Goal: Find specific page/section: Find specific page/section

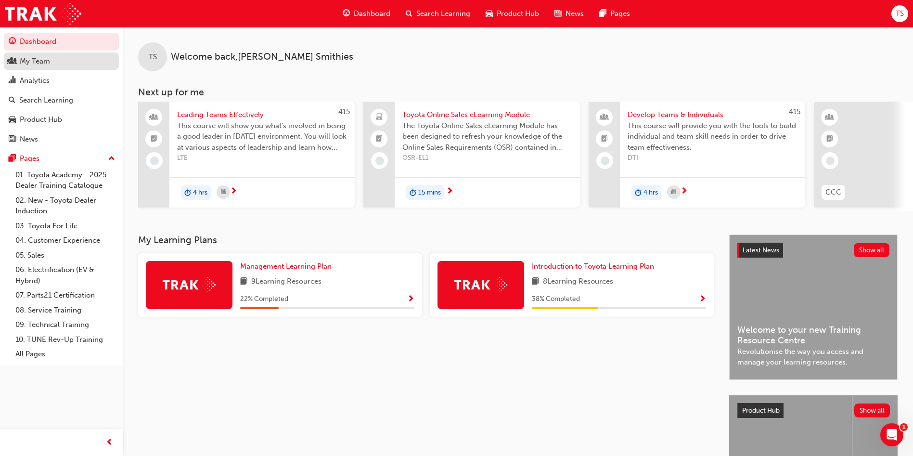
click at [47, 67] on link "My Team" at bounding box center [61, 61] width 115 height 18
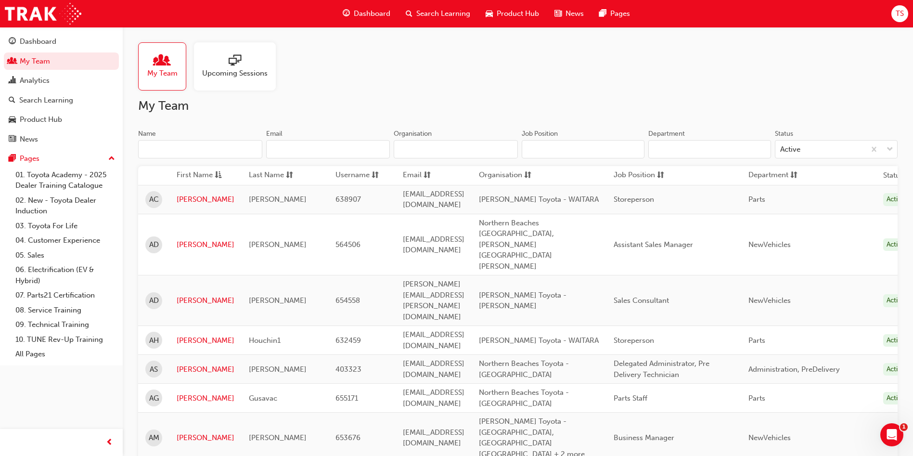
click at [203, 150] on input "Name" at bounding box center [200, 149] width 124 height 18
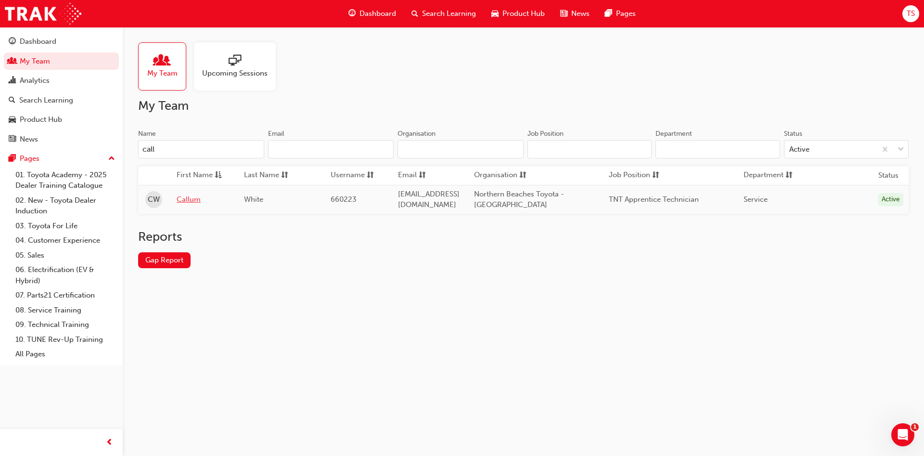
type input "call"
click at [194, 201] on link "Callum" at bounding box center [203, 199] width 53 height 11
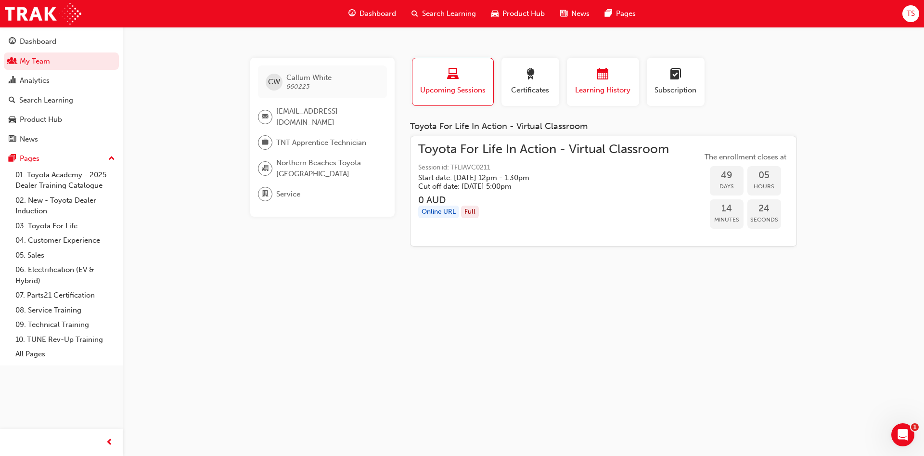
click at [601, 86] on span "Learning History" at bounding box center [603, 90] width 58 height 11
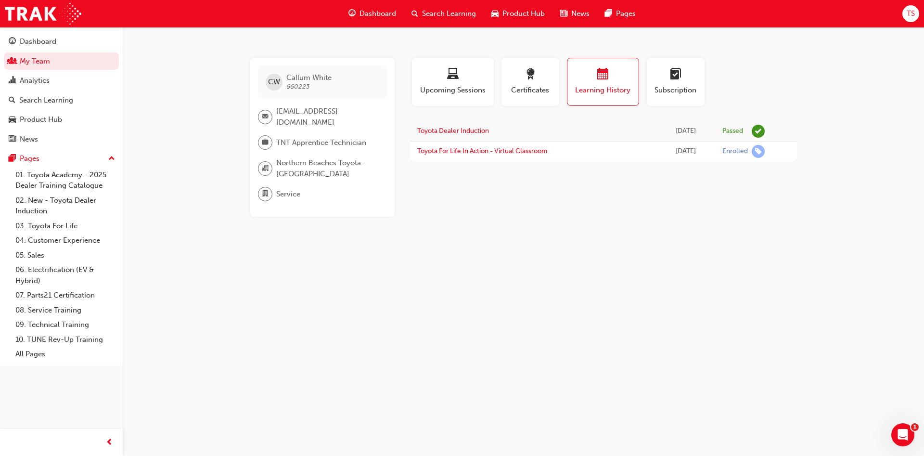
click at [645, 250] on div "[PERSON_NAME] White 660223 [EMAIL_ADDRESS][DOMAIN_NAME] TNT Apprentice Technici…" at bounding box center [462, 228] width 924 height 456
click at [74, 59] on link "My Team" at bounding box center [61, 61] width 115 height 18
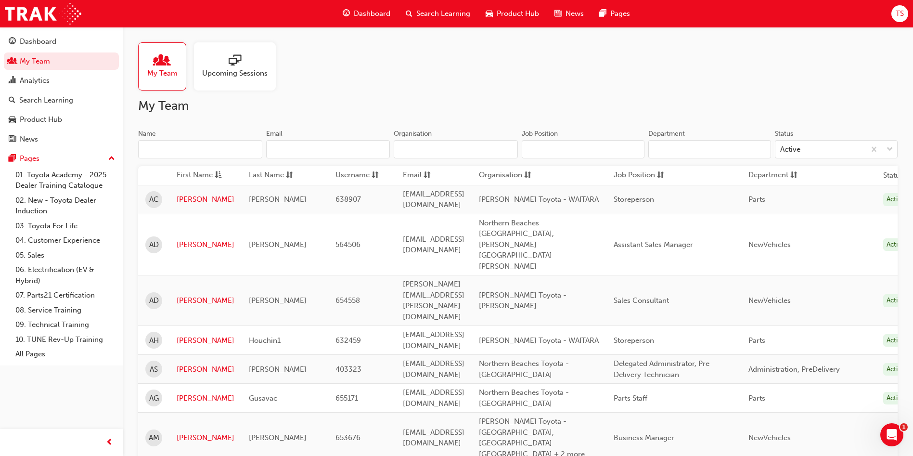
click at [436, 68] on div "My Team Upcoming Sessions" at bounding box center [518, 66] width 760 height 48
click at [444, 87] on div "My Team Upcoming Sessions" at bounding box center [518, 66] width 760 height 48
